Goal: Information Seeking & Learning: Learn about a topic

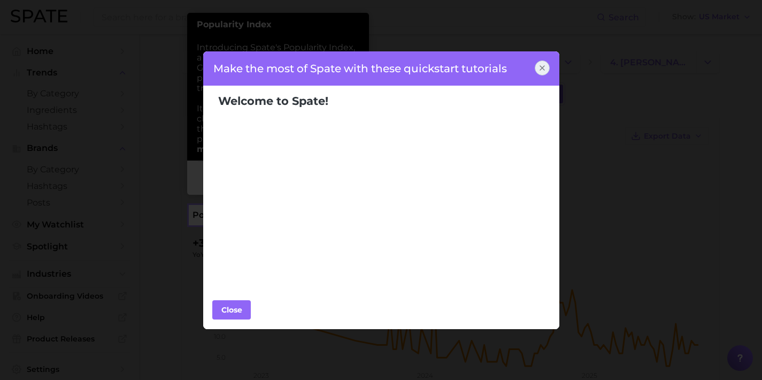
click at [539, 68] on icon at bounding box center [542, 68] width 9 height 9
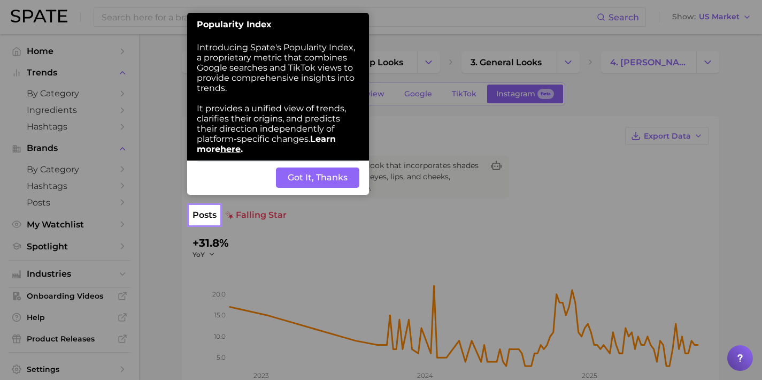
click at [294, 187] on button "Got It, Thanks" at bounding box center [317, 177] width 83 height 20
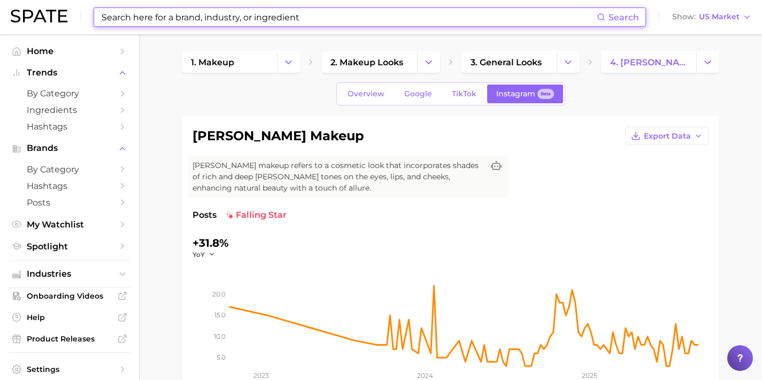
click at [307, 18] on input at bounding box center [349, 17] width 496 height 18
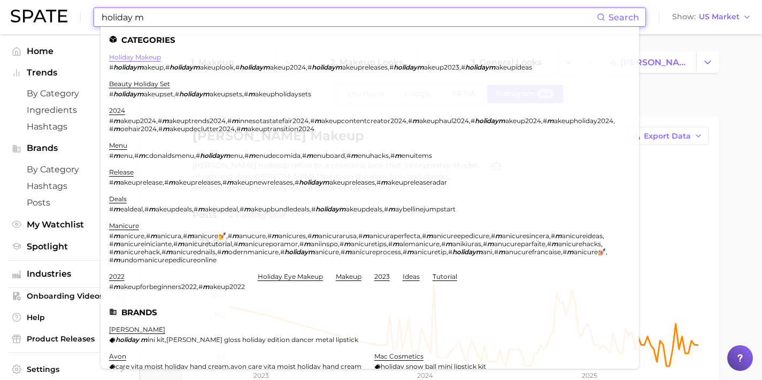
type input "holiday m"
click at [142, 59] on link "holiday makeup" at bounding box center [135, 57] width 52 height 8
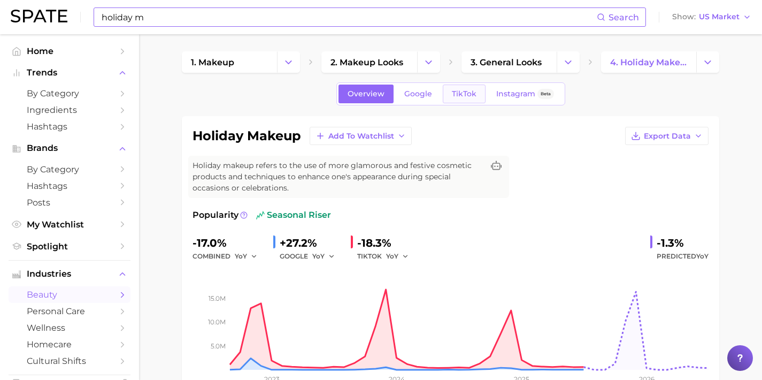
click at [467, 86] on link "TikTok" at bounding box center [464, 93] width 43 height 19
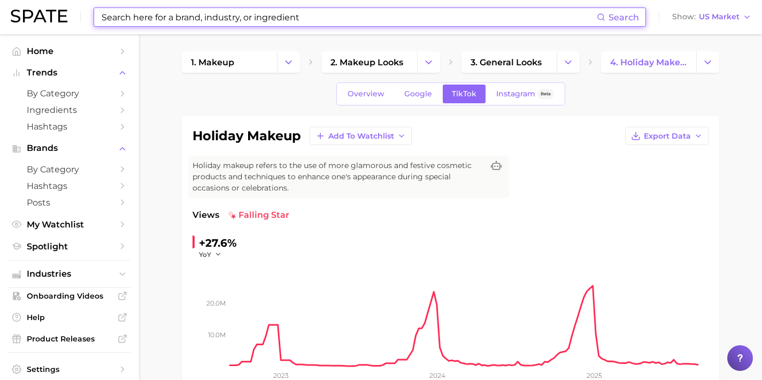
click at [334, 17] on input at bounding box center [349, 17] width 496 height 18
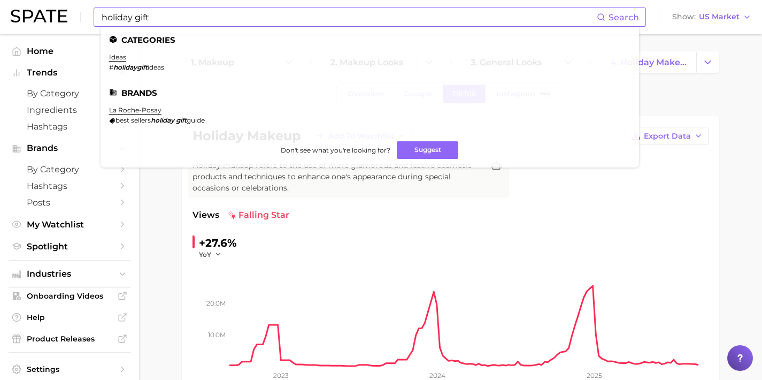
click at [114, 63] on em "holidaygift" at bounding box center [130, 67] width 34 height 8
click at [116, 60] on link "ideas" at bounding box center [117, 57] width 17 height 8
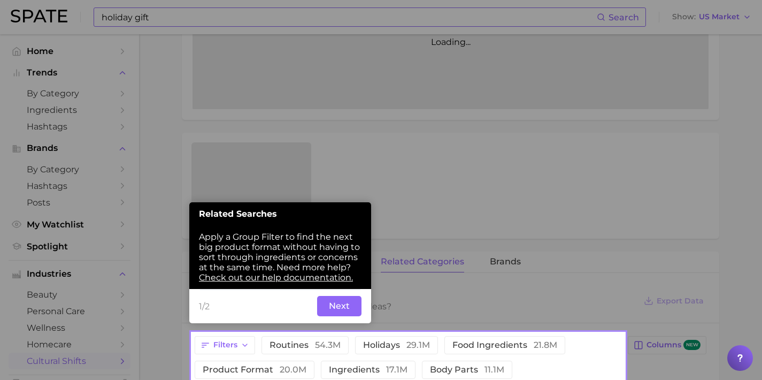
scroll to position [278, 0]
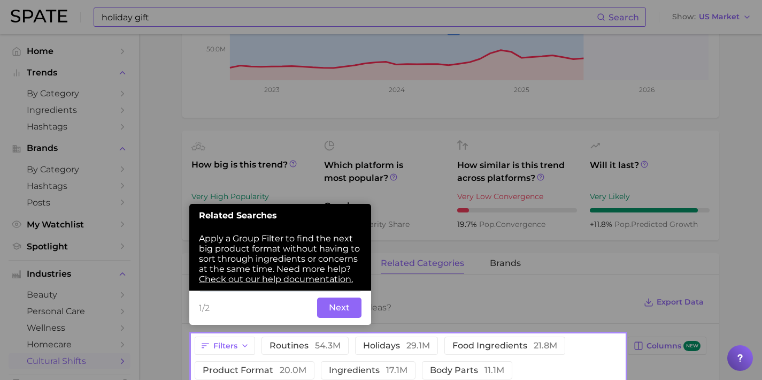
click at [428, 260] on div at bounding box center [408, 167] width 433 height 334
click at [343, 308] on button "Next" at bounding box center [339, 307] width 44 height 20
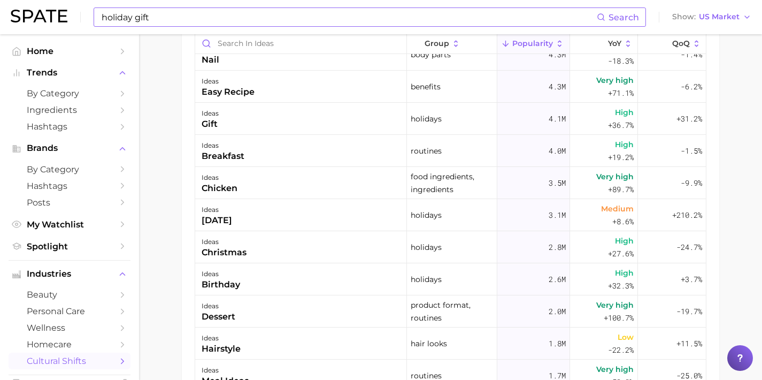
scroll to position [195, 0]
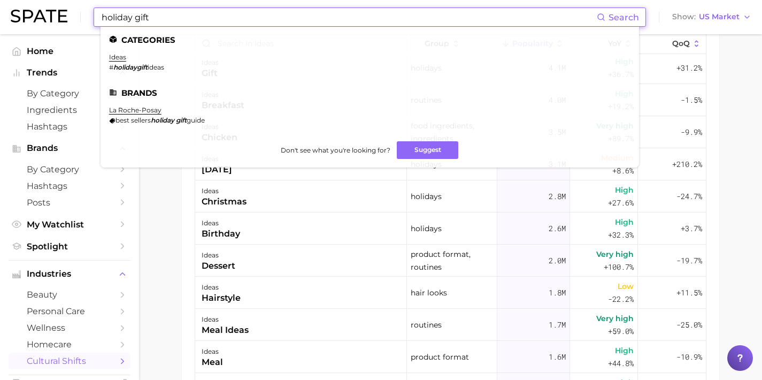
click at [167, 20] on input "holiday gift" at bounding box center [349, 17] width 496 height 18
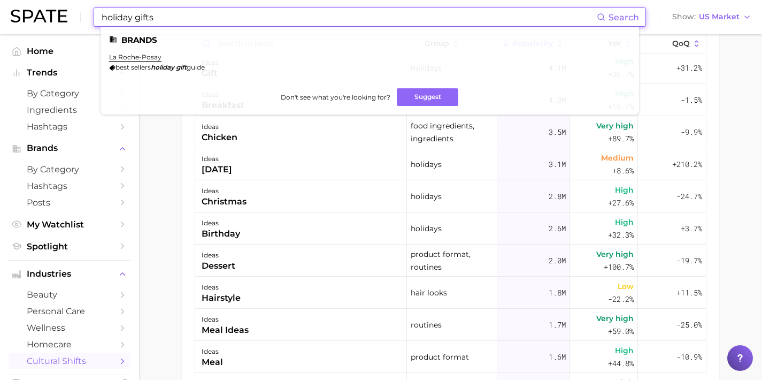
type input "holiday gifts"
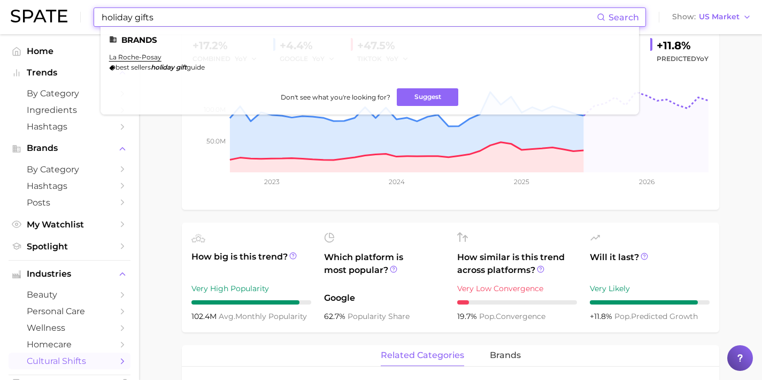
scroll to position [0, 0]
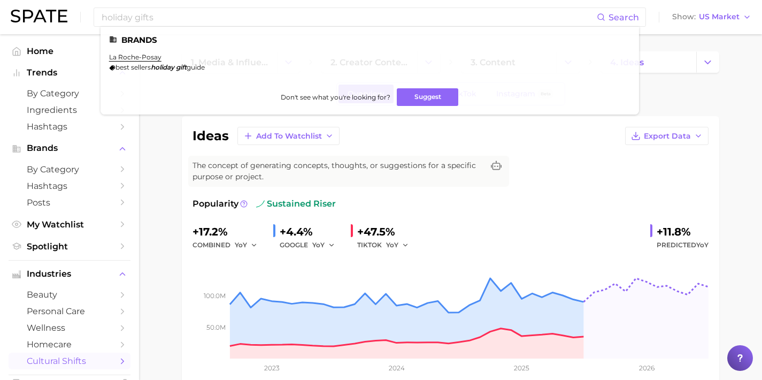
click at [475, 152] on div "ideas Add to Watchlist Export Data The concept of generating concepts, thoughts…" at bounding box center [450, 256] width 516 height 258
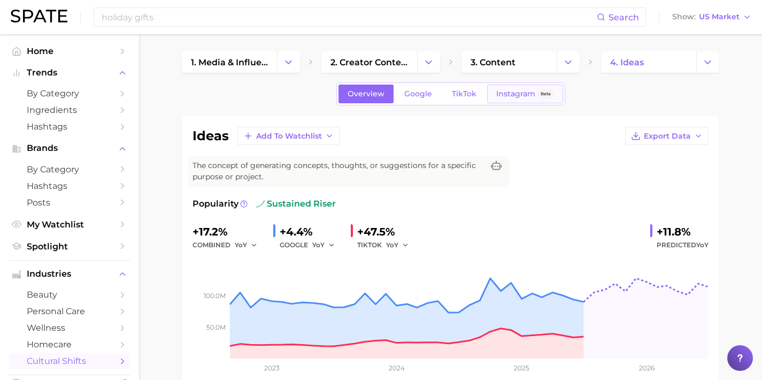
click at [541, 89] on span "Beta" at bounding box center [546, 93] width 10 height 9
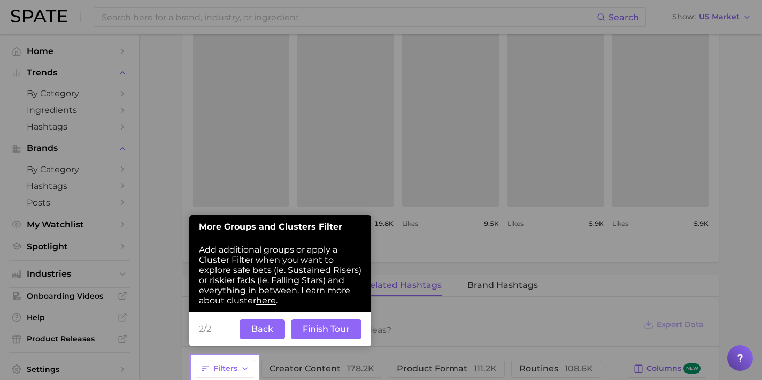
scroll to position [519, 0]
click at [254, 333] on button "Back" at bounding box center [262, 329] width 45 height 20
